Goal: Task Accomplishment & Management: Manage account settings

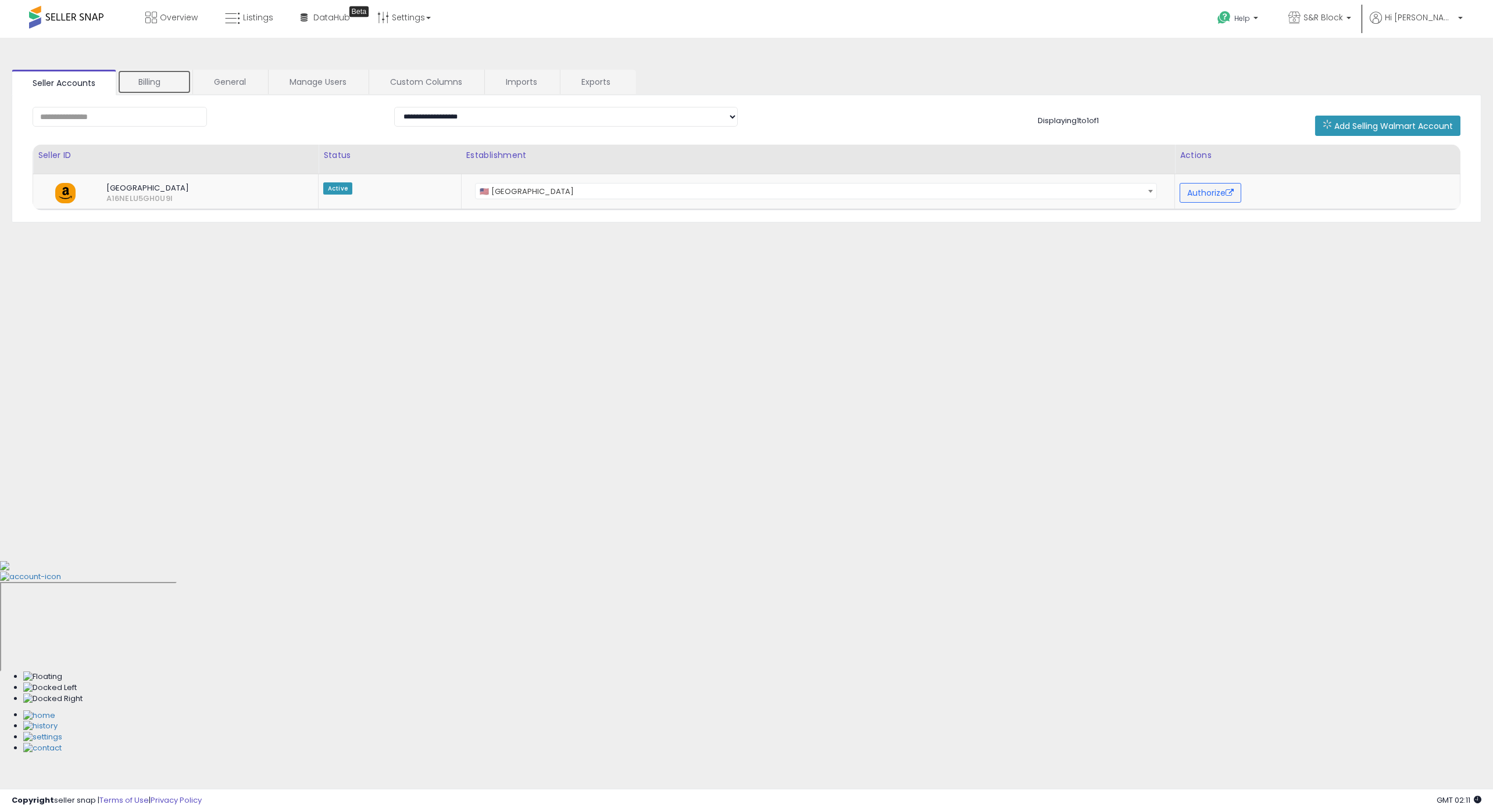
click at [173, 94] on link "Billing" at bounding box center [154, 82] width 74 height 25
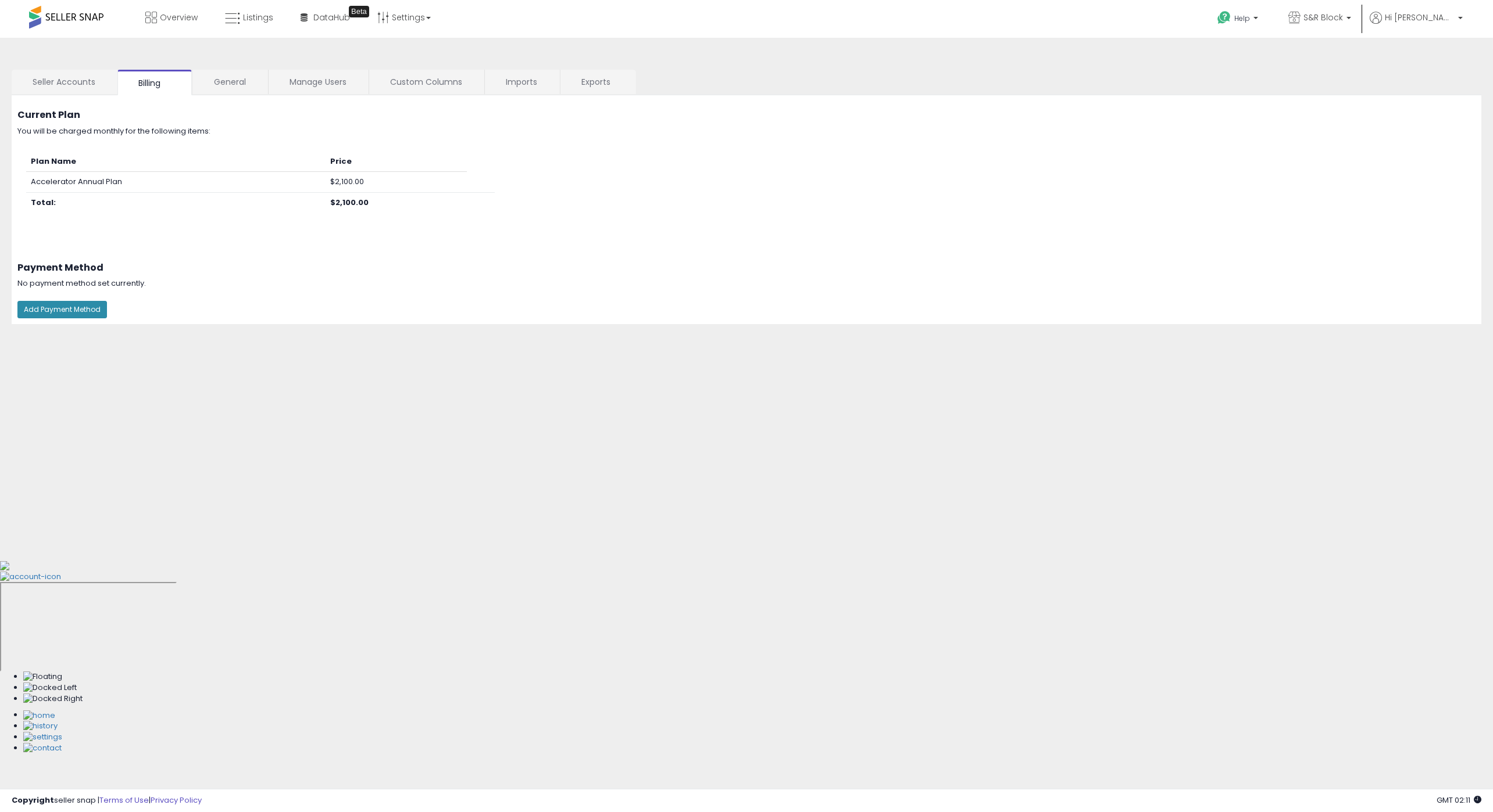
click at [58, 306] on button "Add Payment Method" at bounding box center [62, 309] width 90 height 18
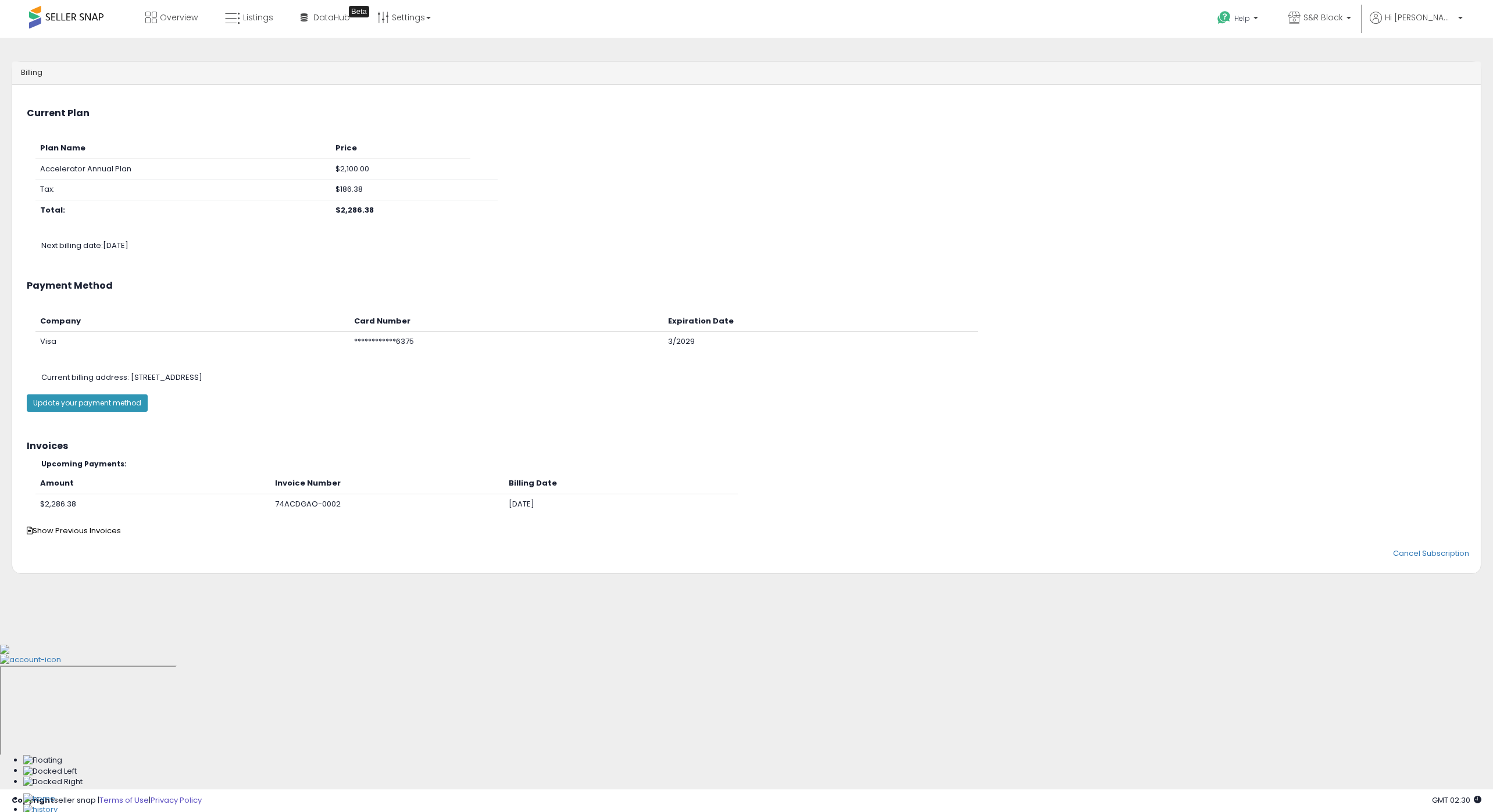
click at [81, 22] on span at bounding box center [66, 18] width 74 height 23
